Goal: Find contact information: Obtain details needed to contact an individual or organization

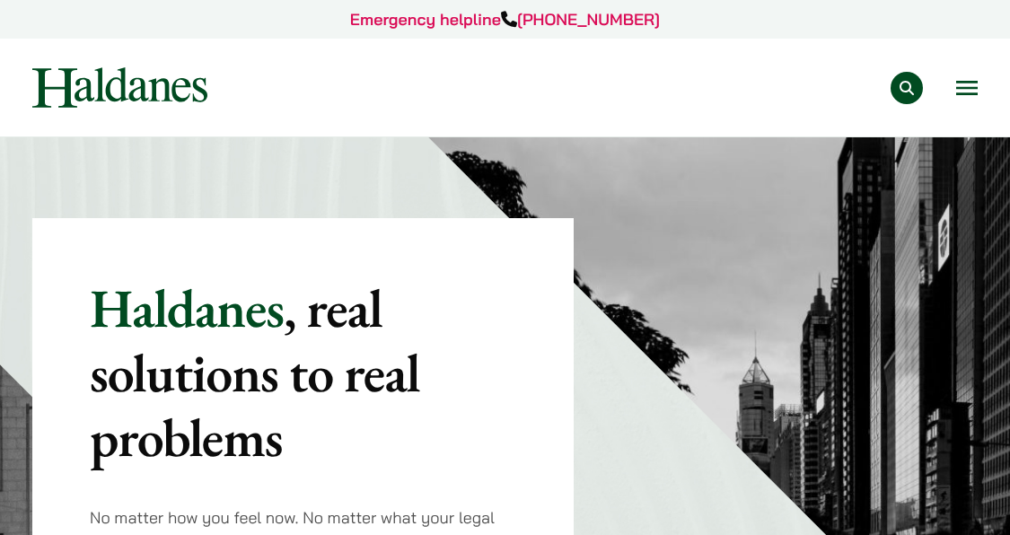
click at [973, 92] on button "Open menu" at bounding box center [967, 88] width 22 height 14
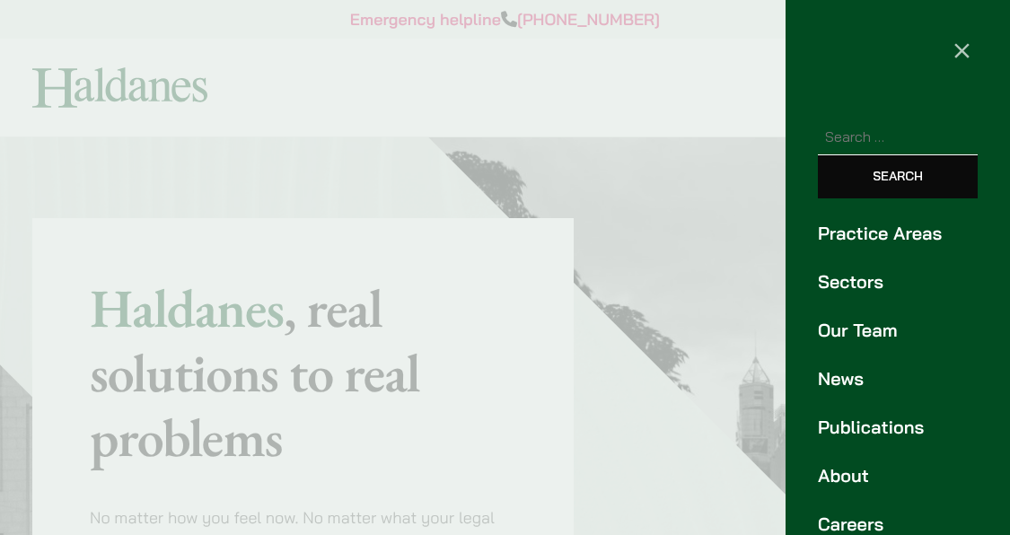
click at [856, 337] on link "Our Team" at bounding box center [898, 330] width 160 height 27
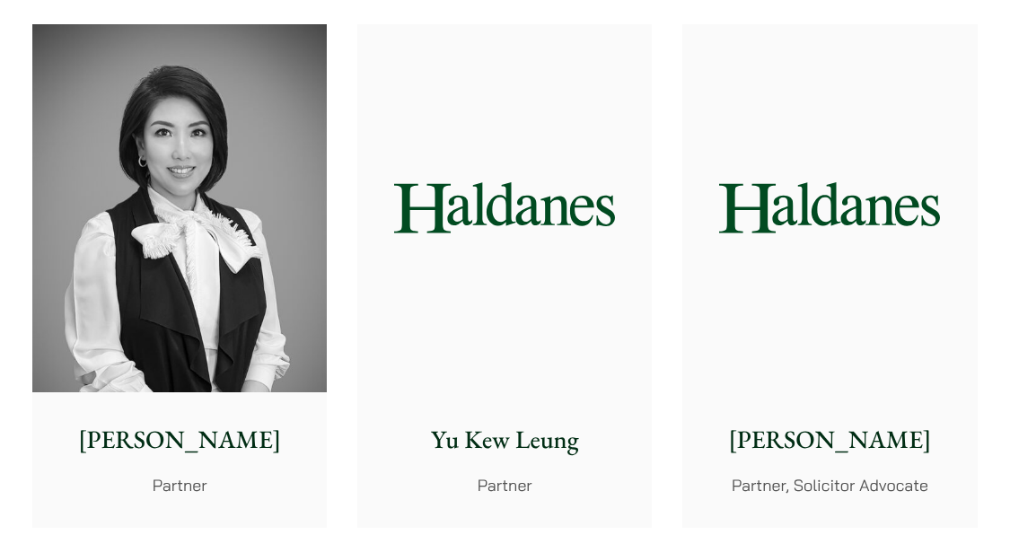
scroll to position [1527, 0]
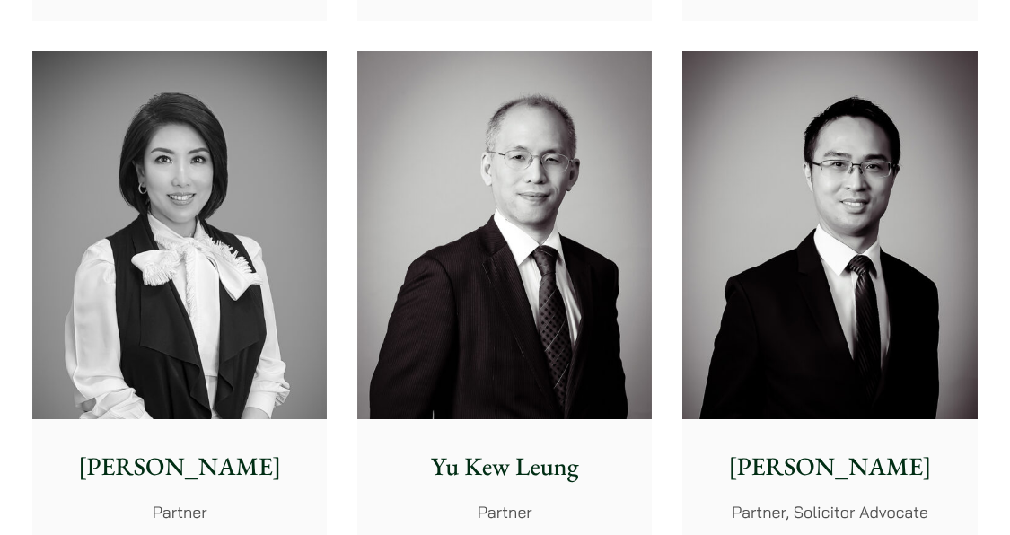
click at [186, 448] on p "[PERSON_NAME]" at bounding box center [180, 467] width 266 height 38
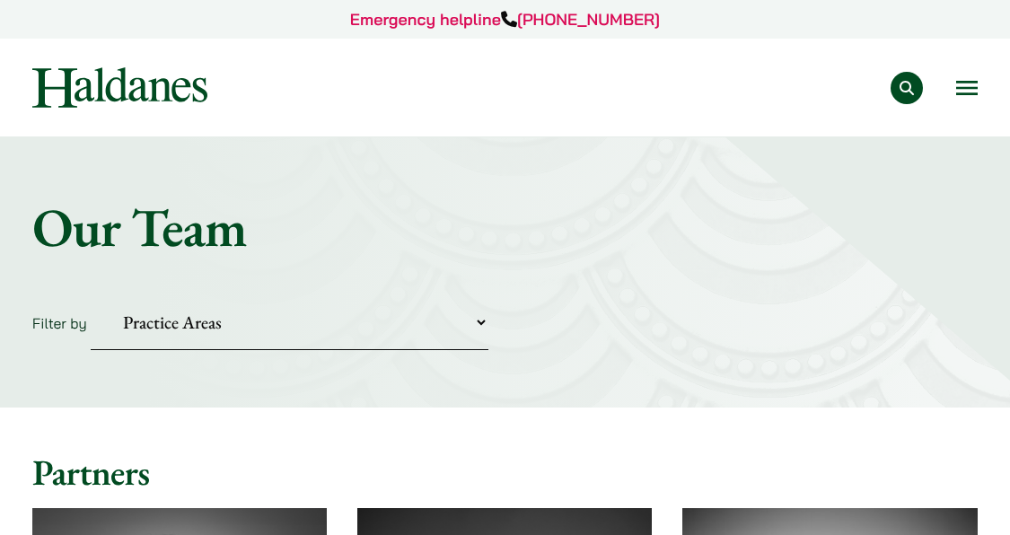
scroll to position [0, 0]
click at [973, 88] on button "Open menu" at bounding box center [967, 88] width 22 height 14
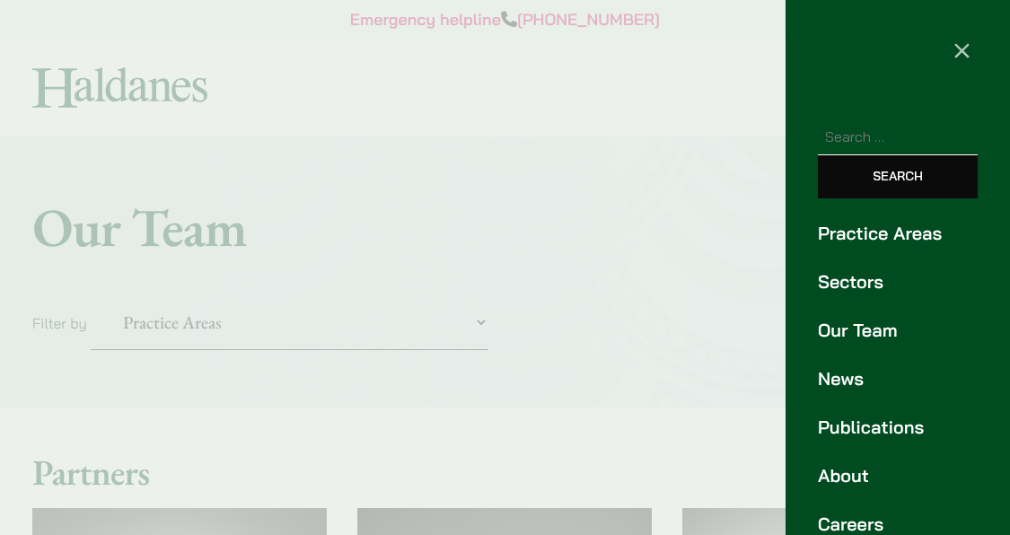
click at [886, 232] on link "Practice Areas" at bounding box center [898, 233] width 160 height 27
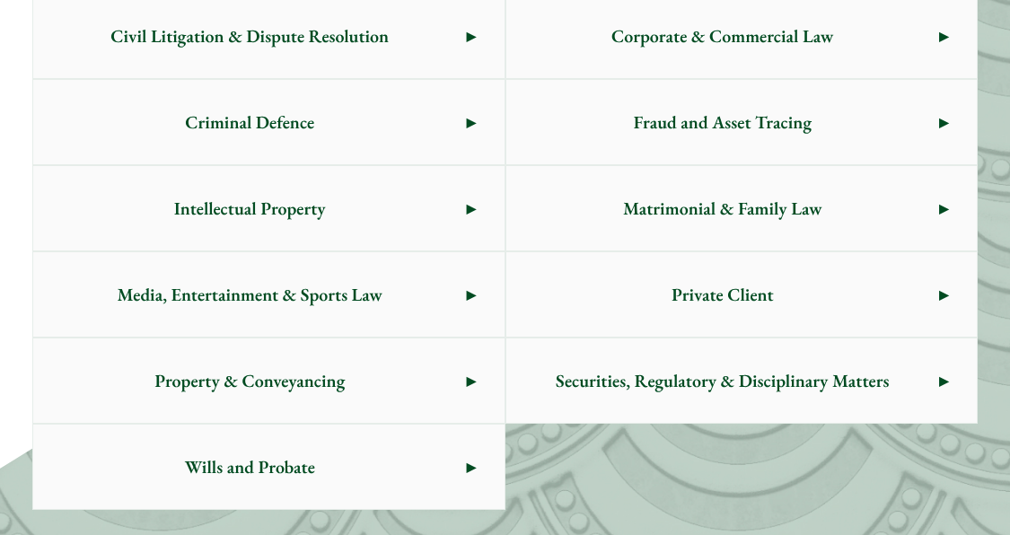
scroll to position [1195, 0]
click at [683, 220] on span "Matrimonial & Family Law" at bounding box center [722, 209] width 433 height 84
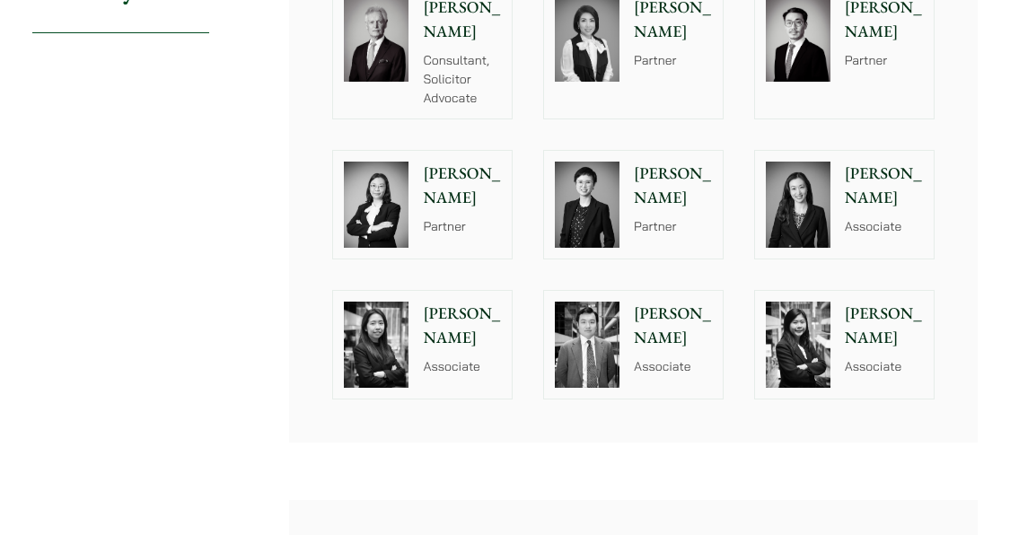
scroll to position [1495, 0]
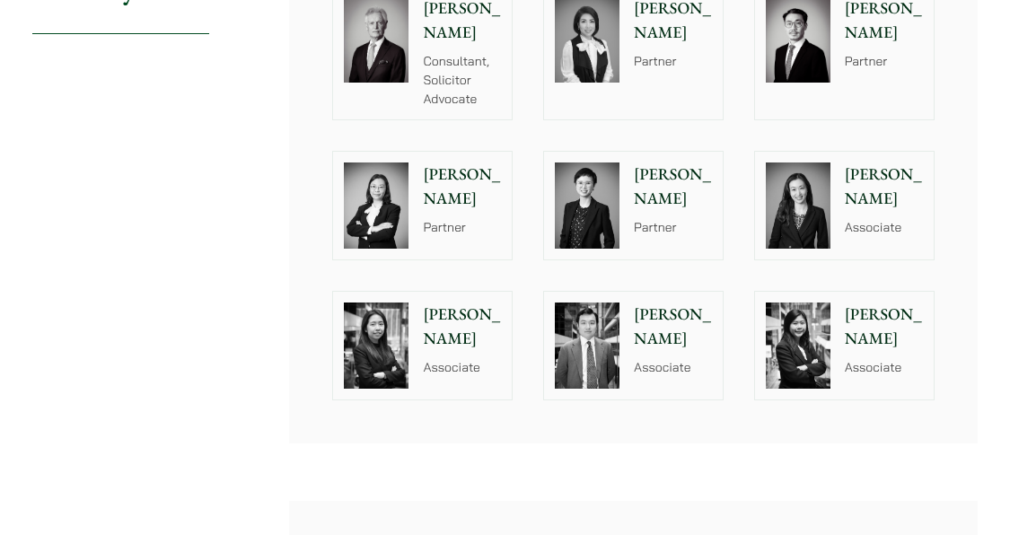
click at [860, 225] on p "Associate" at bounding box center [884, 227] width 78 height 19
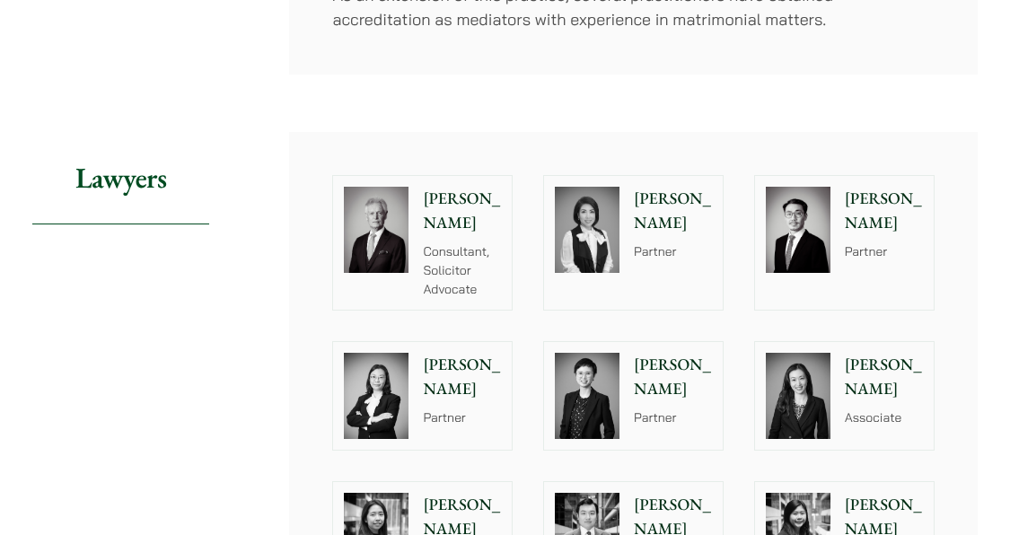
scroll to position [1304, 0]
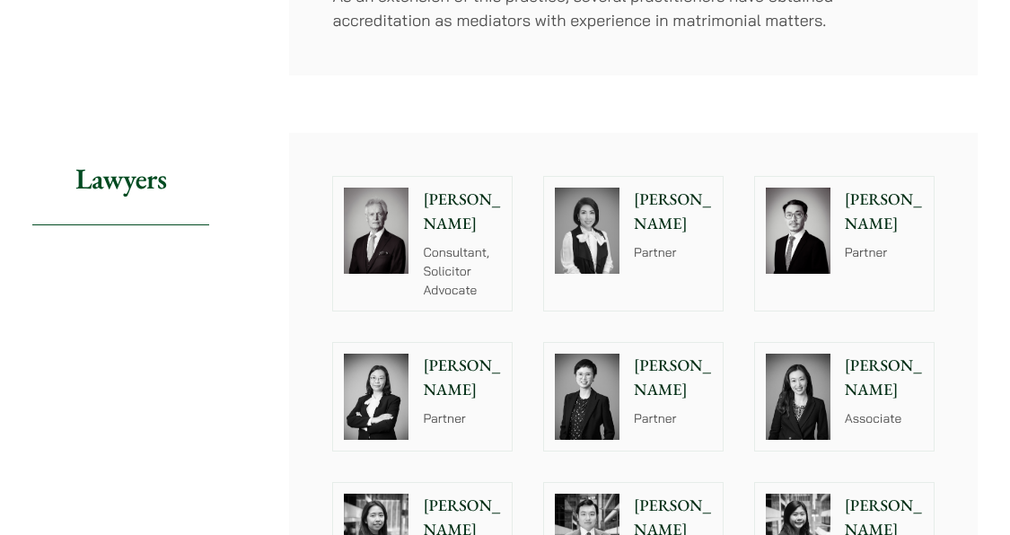
click at [591, 244] on img at bounding box center [587, 231] width 65 height 86
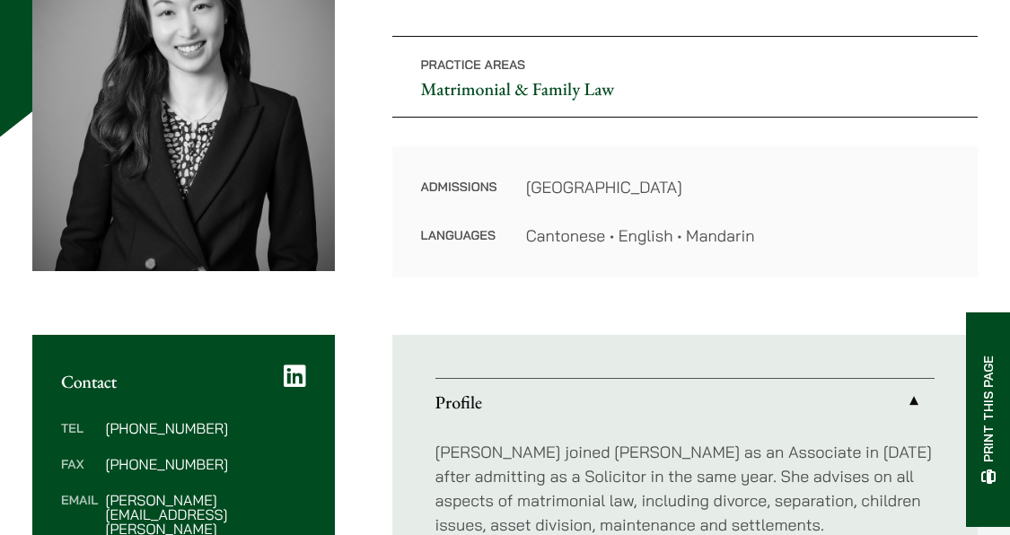
scroll to position [225, 0]
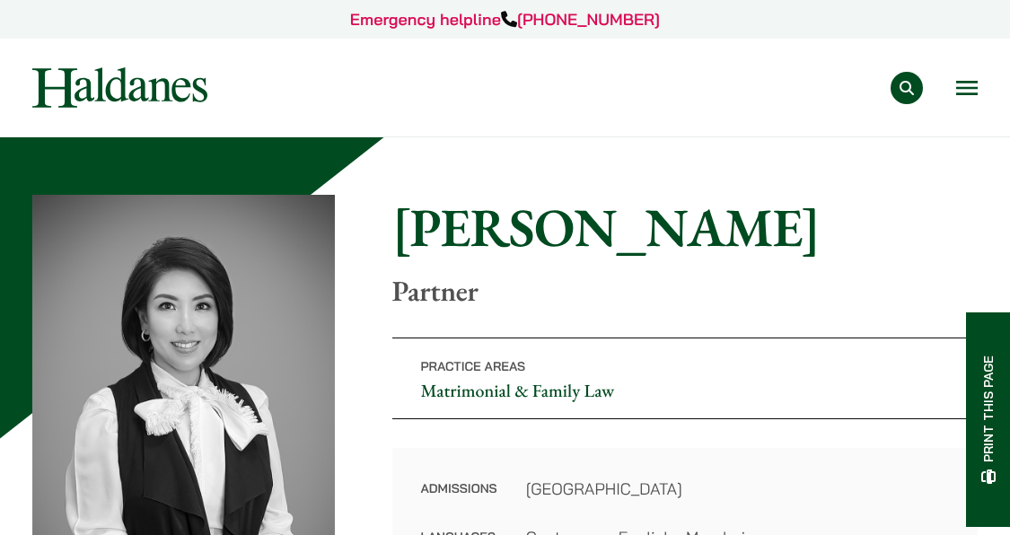
click at [970, 89] on button "Open menu" at bounding box center [967, 88] width 22 height 14
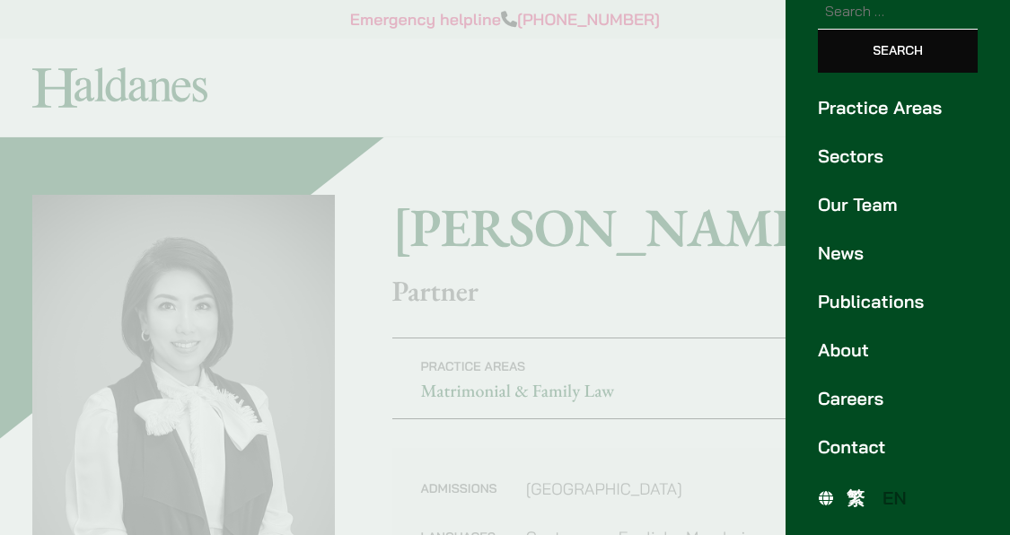
scroll to position [126, 0]
click at [866, 449] on link "Contact" at bounding box center [898, 447] width 160 height 27
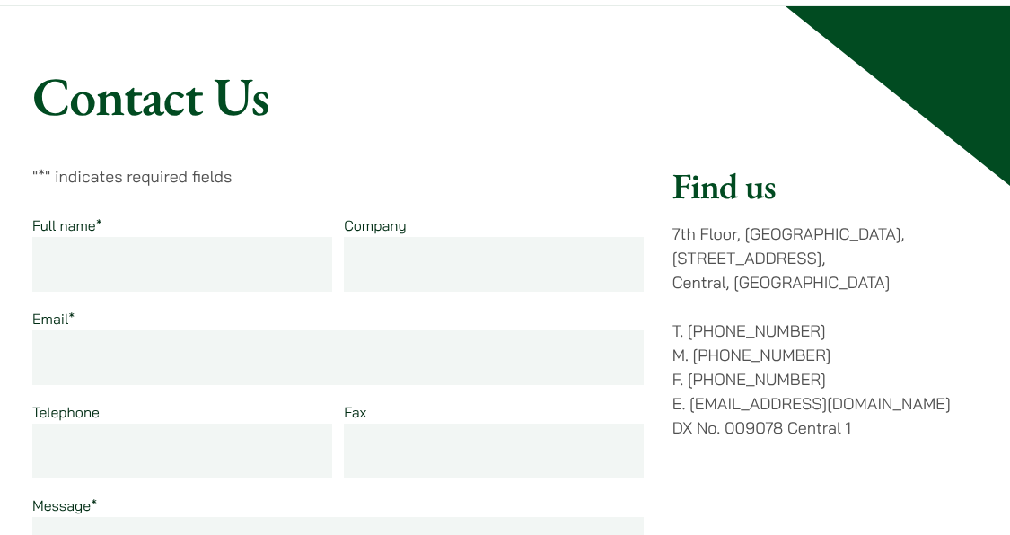
scroll to position [124, 0]
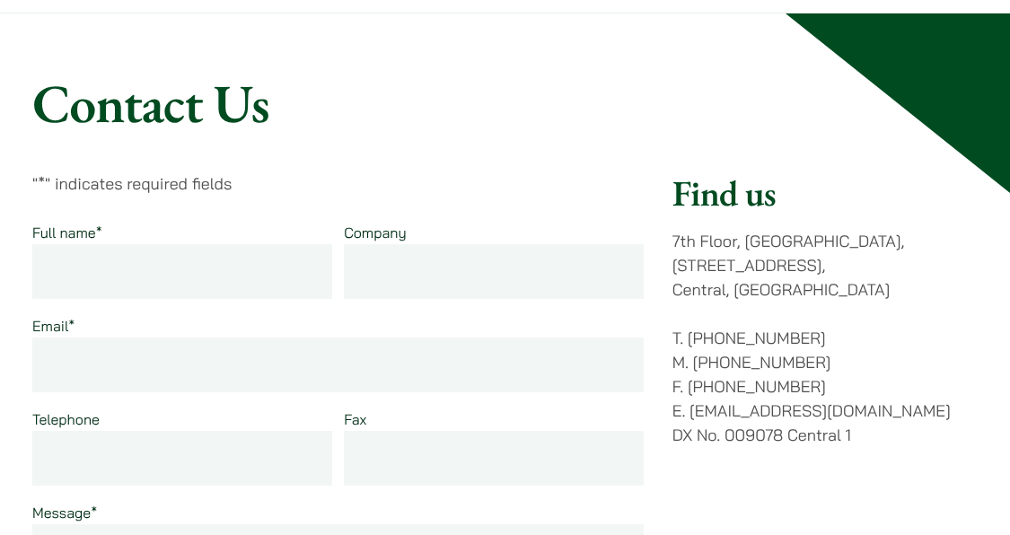
drag, startPoint x: 670, startPoint y: 232, endPoint x: 829, endPoint y: 336, distance: 190.0
click at [829, 336] on div "" * " indicates required fields Full name * Company Email * Telephone Fax Messa…" at bounding box center [505, 522] width 946 height 700
copy div "7th Floor, [GEOGRAPHIC_DATA], [STREET_ADDRESS][GEOGRAPHIC_DATA] [PHONE_NUMBER]"
